Goal: Information Seeking & Learning: Learn about a topic

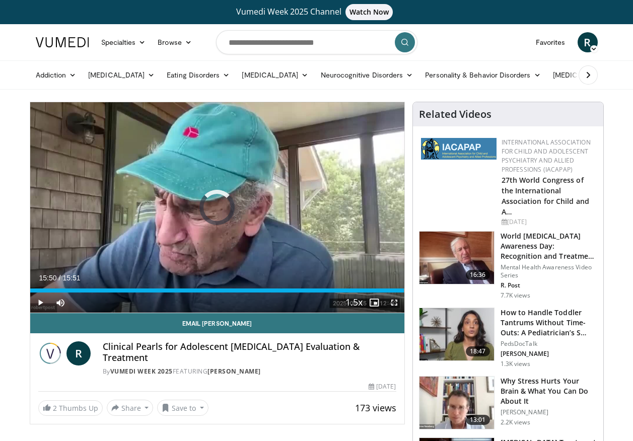
drag, startPoint x: 59, startPoint y: 291, endPoint x: 20, endPoint y: 283, distance: 40.0
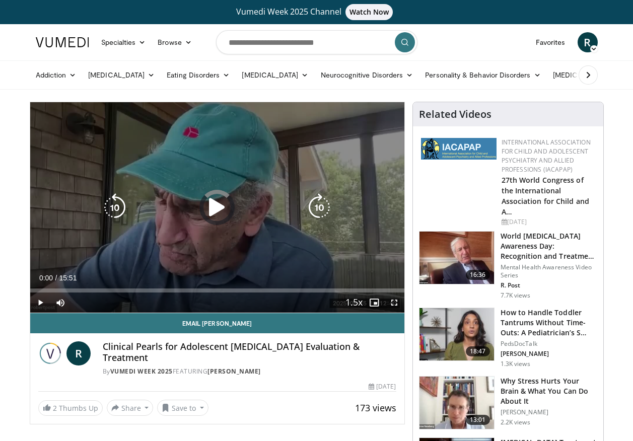
click at [225, 210] on icon "Video Player" at bounding box center [217, 207] width 28 height 28
click at [220, 207] on icon "Video Player" at bounding box center [217, 207] width 28 height 28
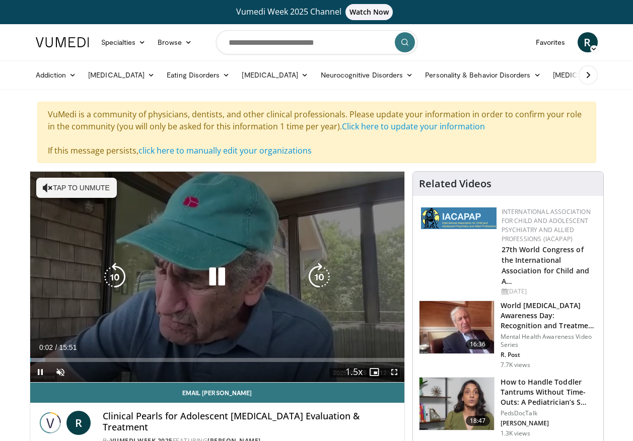
click at [207, 273] on icon "Video Player" at bounding box center [217, 277] width 28 height 28
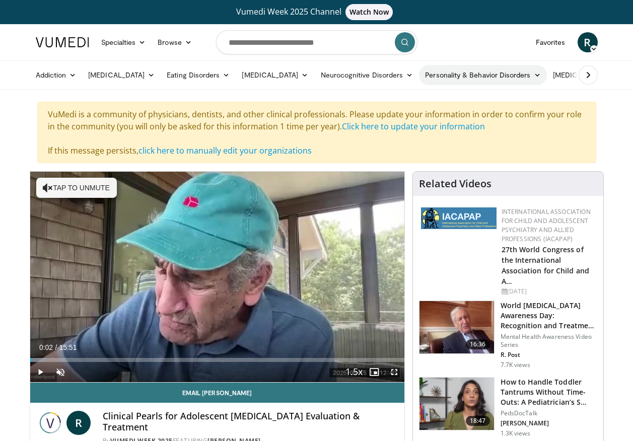
click at [475, 69] on link "Personality & Behavior Disorders" at bounding box center [482, 75] width 127 height 20
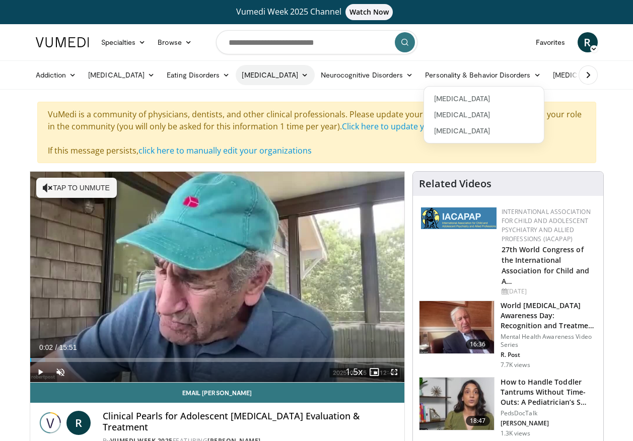
click at [270, 74] on link "[MEDICAL_DATA]" at bounding box center [275, 75] width 79 height 20
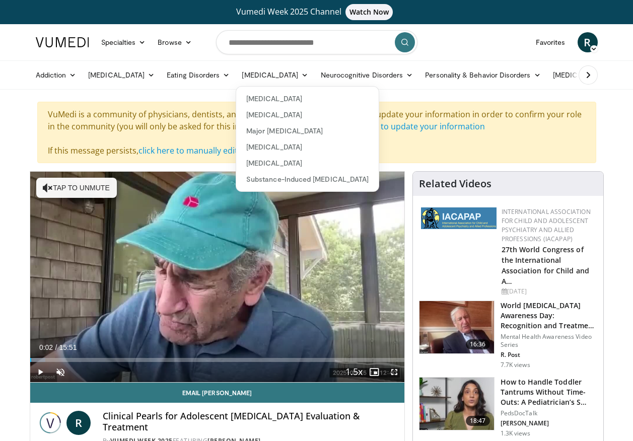
click at [591, 72] on icon at bounding box center [588, 75] width 10 height 10
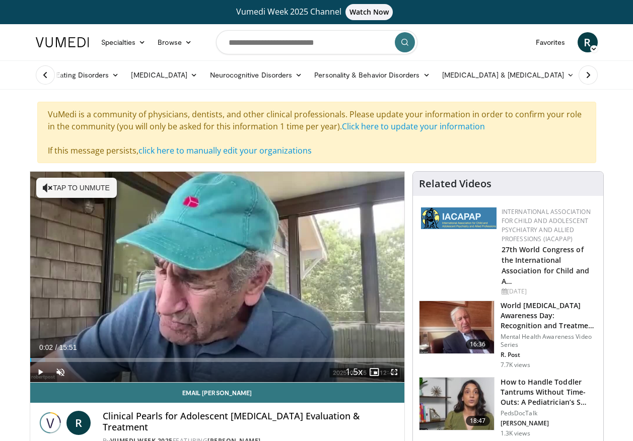
click at [591, 72] on icon at bounding box center [588, 75] width 10 height 10
click at [587, 74] on link "More" at bounding box center [585, 75] width 39 height 20
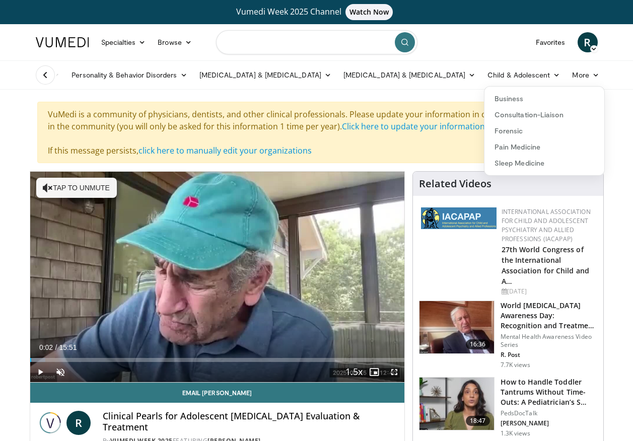
click at [288, 31] on input "Search topics, interventions" at bounding box center [316, 42] width 201 height 24
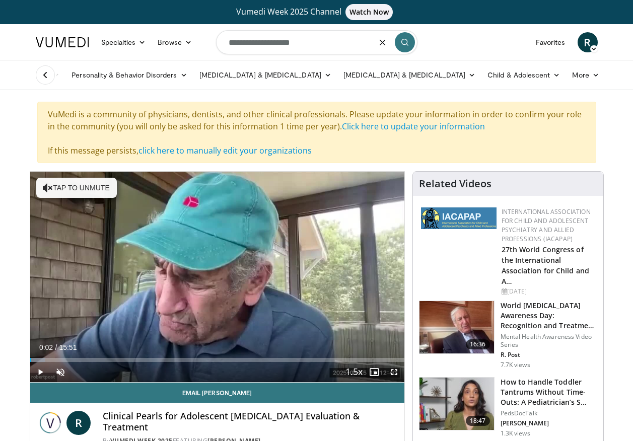
type input "**********"
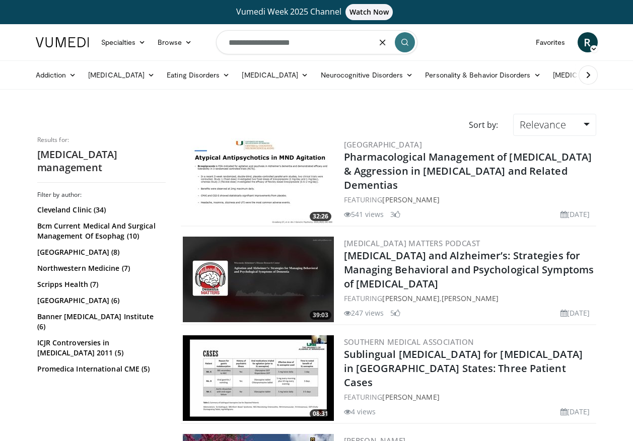
click at [317, 49] on input "**********" at bounding box center [316, 42] width 201 height 24
type input "**********"
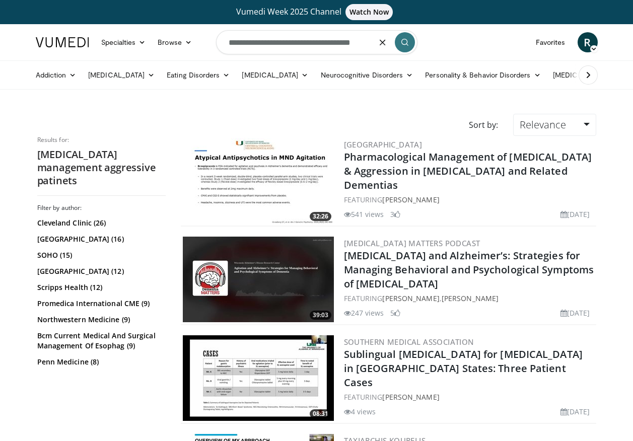
click at [356, 45] on input "**********" at bounding box center [316, 42] width 201 height 24
type input "**********"
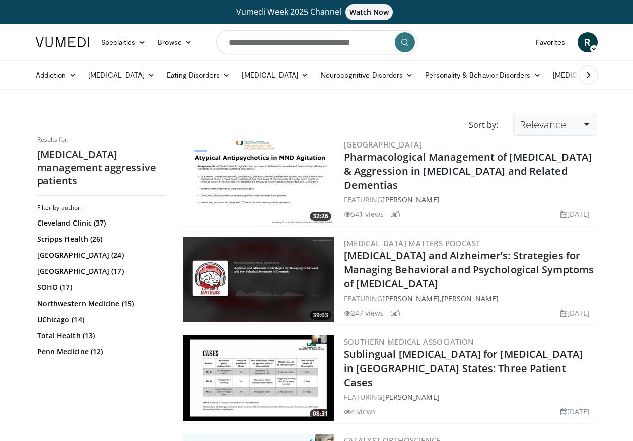
click at [587, 122] on link "Relevance" at bounding box center [554, 125] width 83 height 22
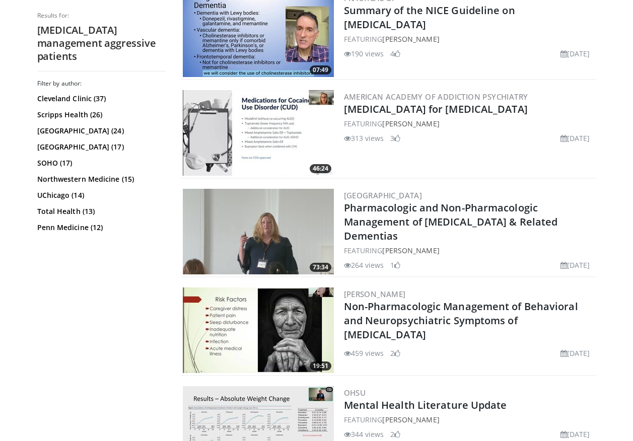
scroll to position [2337, 0]
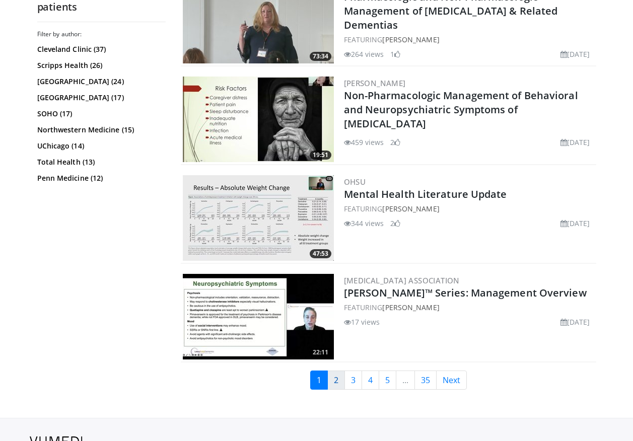
click at [331, 371] on link "2" at bounding box center [336, 380] width 18 height 19
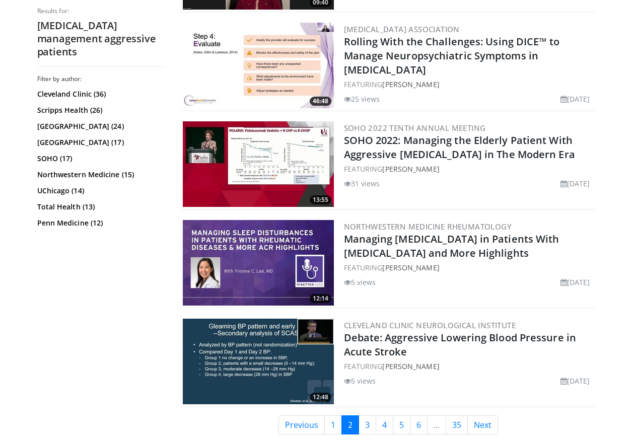
scroll to position [2092, 0]
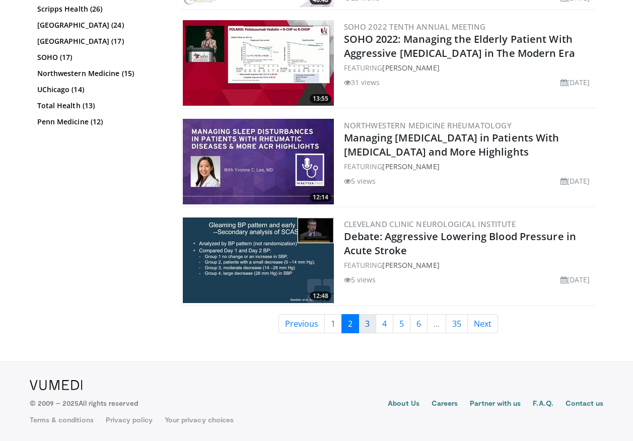
click at [364, 324] on link "3" at bounding box center [368, 323] width 18 height 19
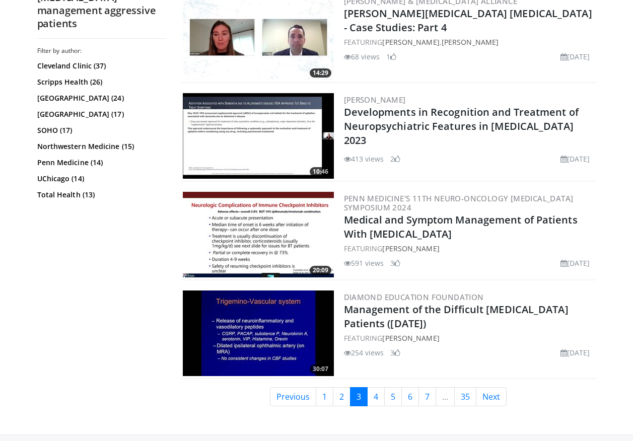
scroll to position [2124, 0]
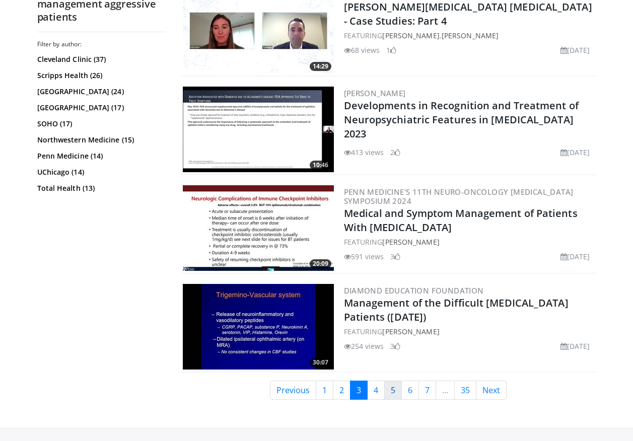
click at [385, 393] on link "5" at bounding box center [393, 390] width 18 height 19
click at [377, 393] on link "4" at bounding box center [376, 390] width 18 height 19
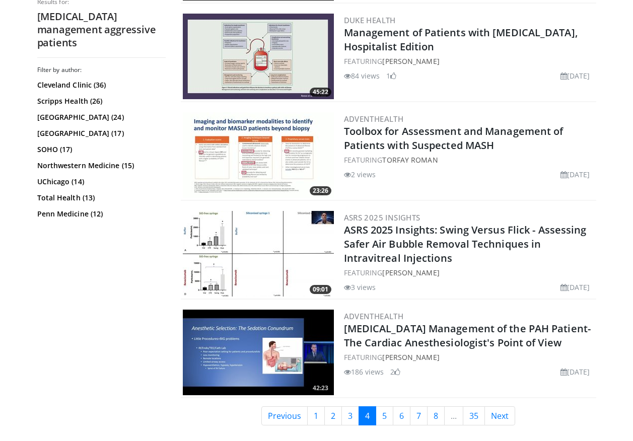
scroll to position [2092, 0]
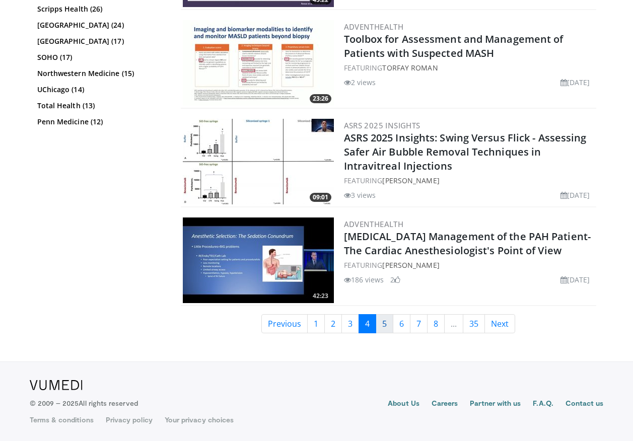
click at [390, 320] on link "5" at bounding box center [385, 323] width 18 height 19
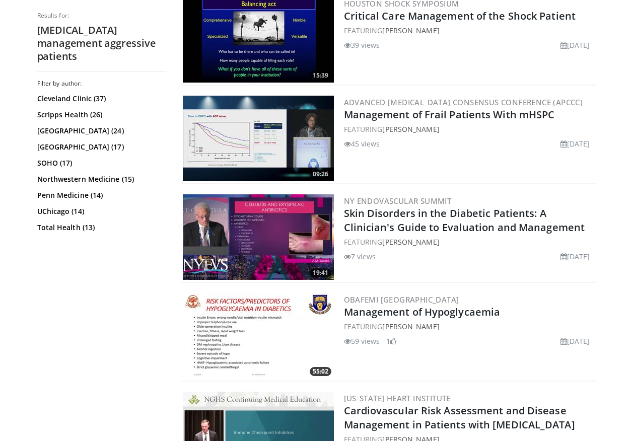
scroll to position [2299, 0]
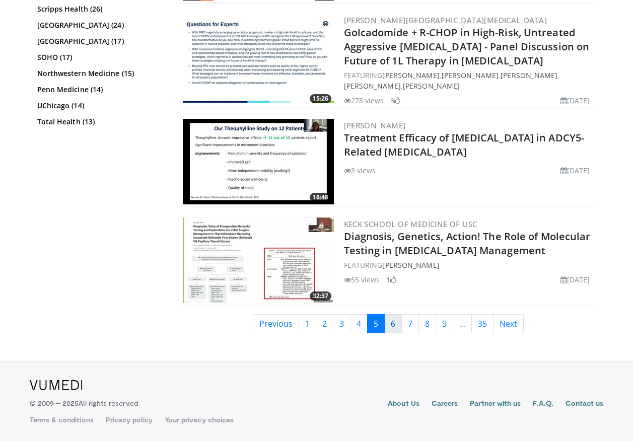
click at [394, 318] on link "6" at bounding box center [393, 323] width 18 height 19
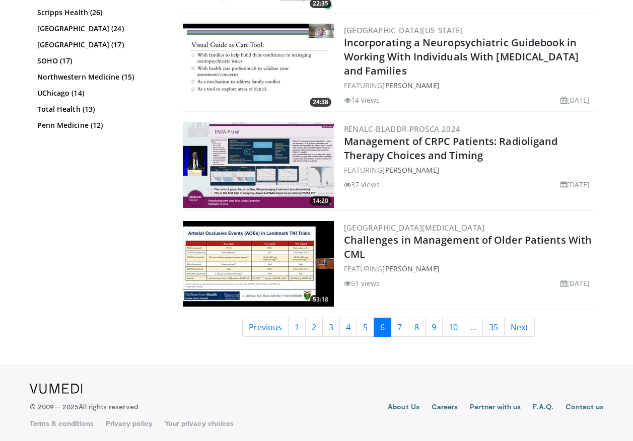
scroll to position [2292, 0]
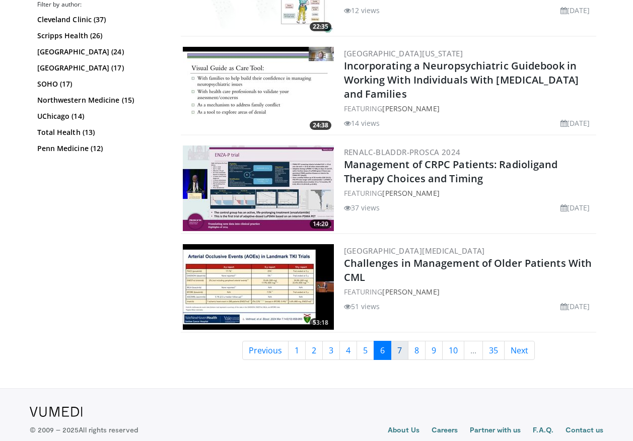
click at [397, 348] on link "7" at bounding box center [400, 350] width 18 height 19
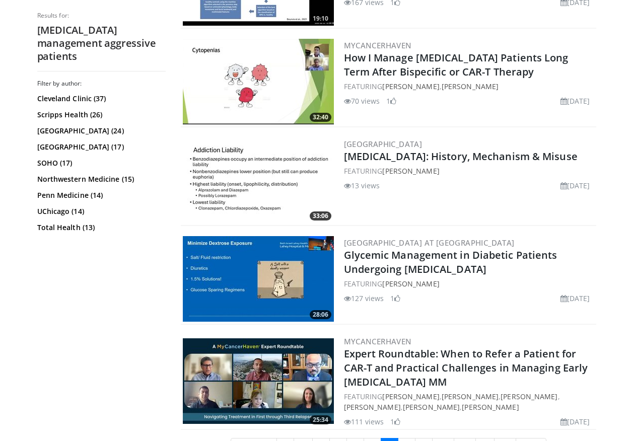
scroll to position [2197, 0]
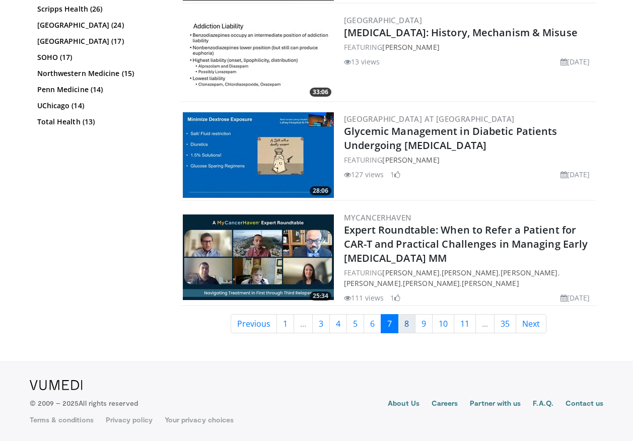
click at [412, 323] on link "8" at bounding box center [407, 323] width 18 height 19
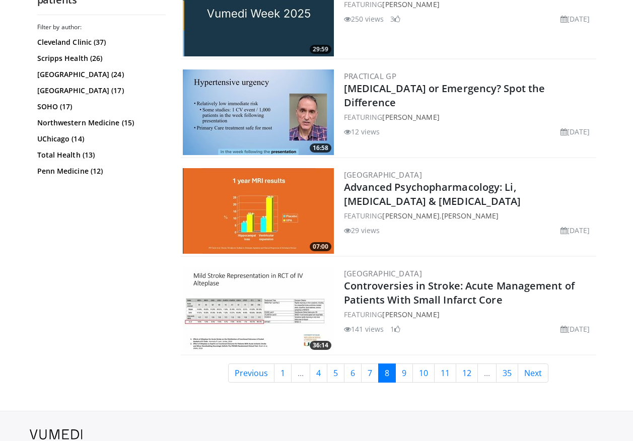
scroll to position [2236, 0]
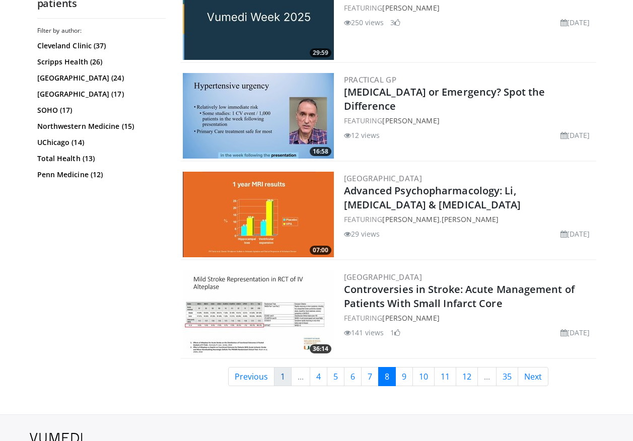
click at [277, 377] on link "1" at bounding box center [283, 376] width 18 height 19
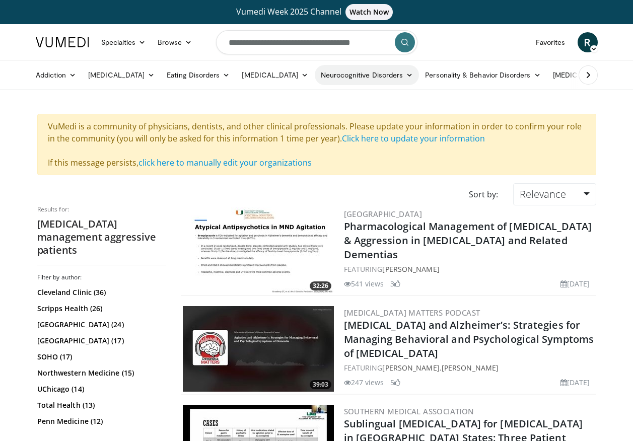
click at [336, 70] on link "Neurocognitive Disorders" at bounding box center [367, 75] width 105 height 20
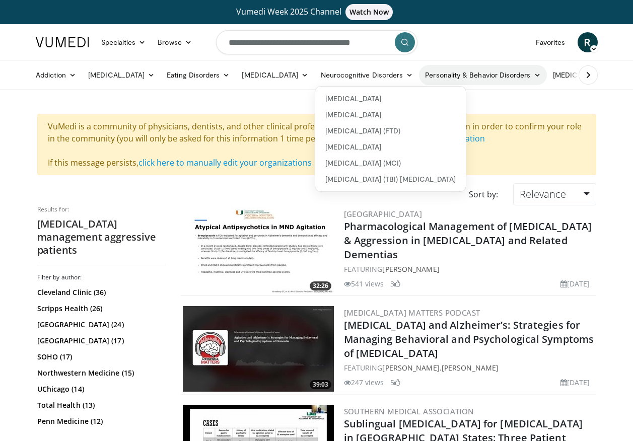
click at [433, 73] on link "Personality & Behavior Disorders" at bounding box center [482, 75] width 127 height 20
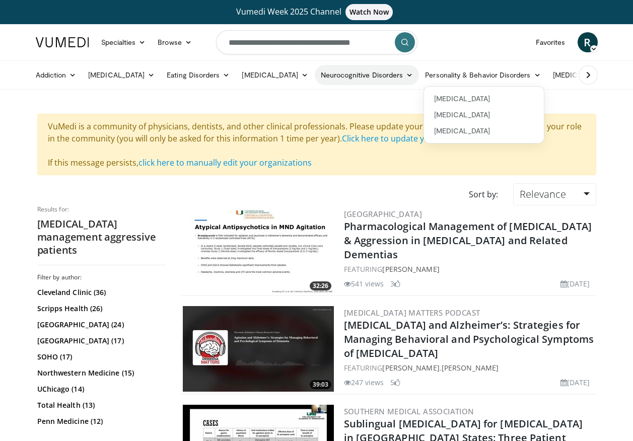
click at [354, 67] on link "Neurocognitive Disorders" at bounding box center [367, 75] width 105 height 20
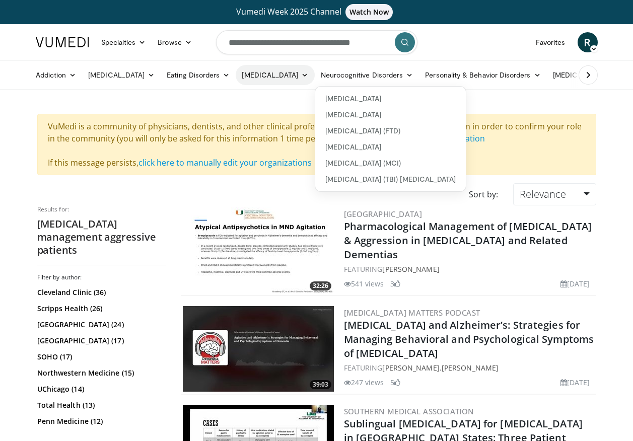
click at [291, 68] on link "[MEDICAL_DATA]" at bounding box center [275, 75] width 79 height 20
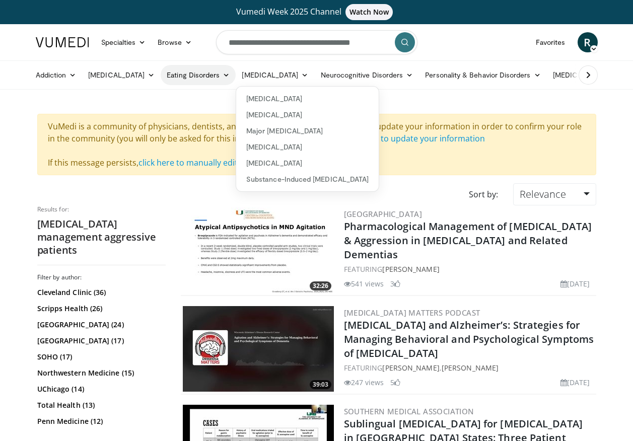
click at [214, 69] on link "Eating Disorders" at bounding box center [198, 75] width 75 height 20
